Goal: Find specific page/section: Find specific page/section

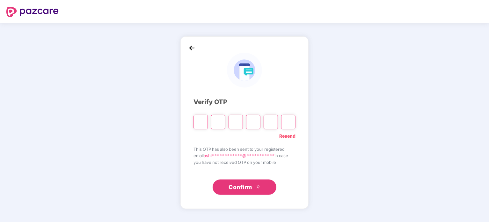
paste input "*"
type input "*"
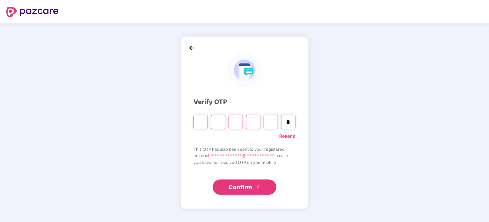
type input "*"
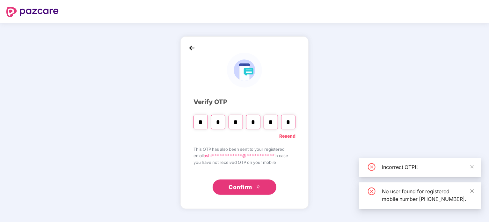
click at [289, 135] on link "Resend" at bounding box center [287, 135] width 16 height 7
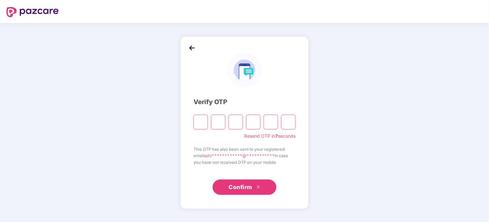
click at [202, 122] on input "Please enter verification code. Digit 1" at bounding box center [201, 122] width 14 height 15
type input "*"
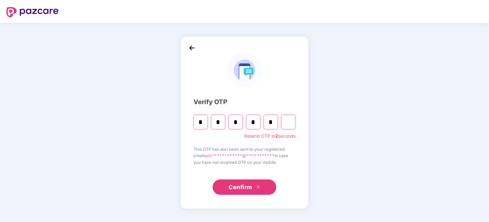
type input "*"
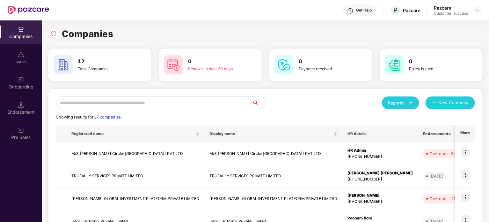
click at [177, 103] on input "text" at bounding box center [154, 102] width 196 height 13
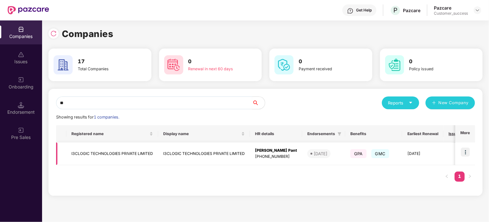
type input "**"
click at [468, 158] on td at bounding box center [465, 153] width 20 height 23
click at [467, 152] on img at bounding box center [465, 151] width 9 height 9
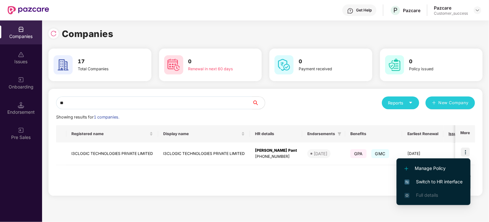
click at [441, 181] on span "Switch to HR interface" at bounding box center [434, 181] width 58 height 7
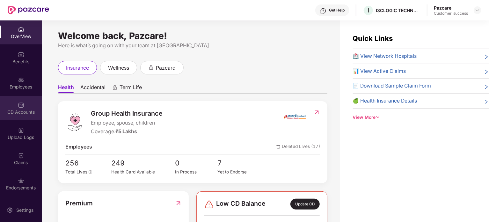
click at [25, 93] on div "Employees" at bounding box center [21, 83] width 42 height 24
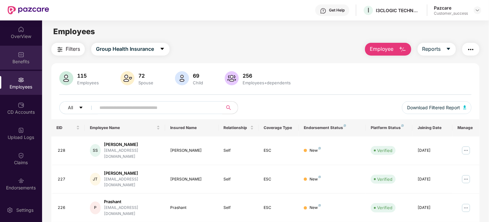
click at [27, 59] on div "Benefits" at bounding box center [21, 61] width 42 height 6
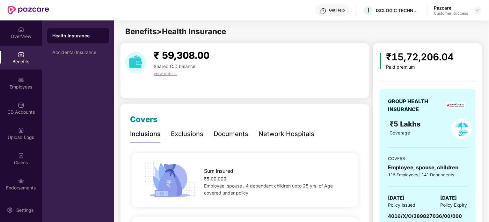
click at [277, 133] on div "Network Hospitals" at bounding box center [287, 134] width 56 height 10
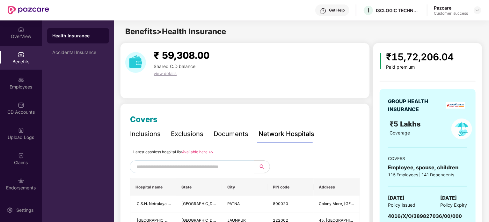
click at [200, 152] on link "Available here >>" at bounding box center [198, 151] width 32 height 5
click at [220, 133] on div "Documents" at bounding box center [231, 134] width 35 height 10
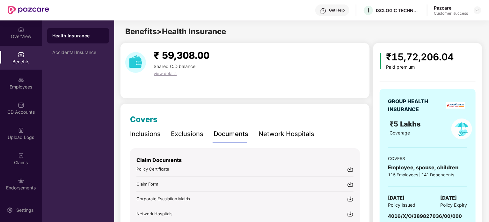
scroll to position [90, 0]
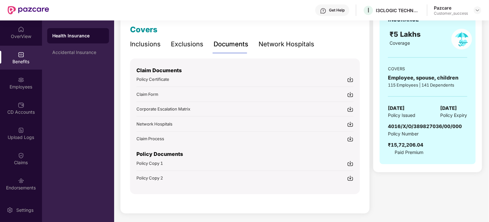
click at [351, 162] on img at bounding box center [350, 163] width 6 height 6
